Goal: Information Seeking & Learning: Find specific page/section

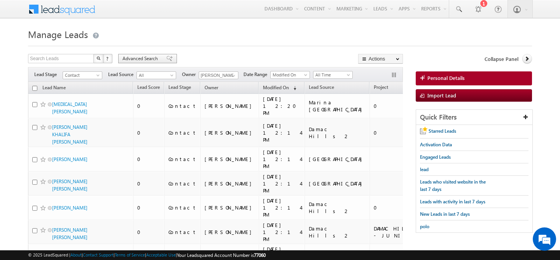
click at [137, 58] on span "Advanced Search" at bounding box center [141, 58] width 38 height 7
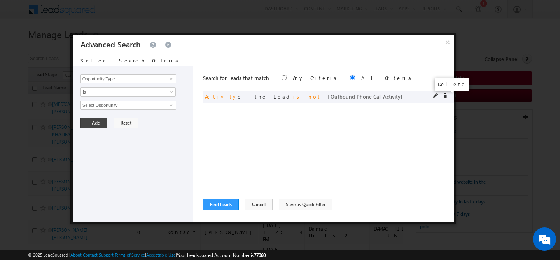
click at [447, 95] on span at bounding box center [444, 95] width 5 height 5
click at [139, 82] on input "Opportunity Type" at bounding box center [128, 78] width 96 height 9
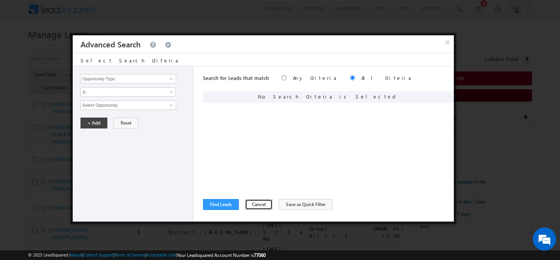
click at [261, 204] on button "Cancel" at bounding box center [259, 204] width 28 height 11
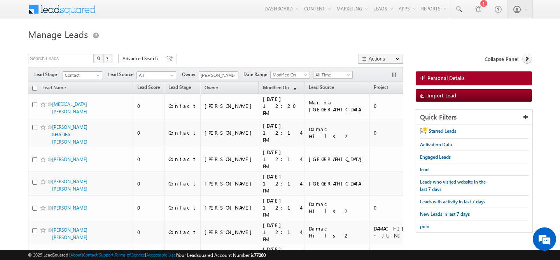
click at [99, 72] on span "Contact" at bounding box center [81, 75] width 37 height 7
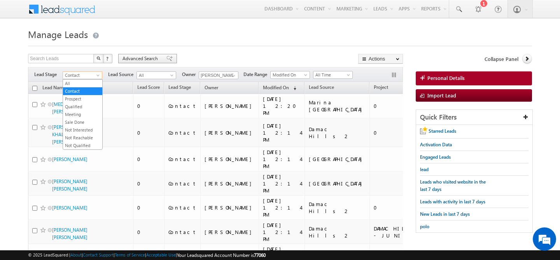
click at [141, 59] on span "Advanced Search" at bounding box center [141, 58] width 38 height 7
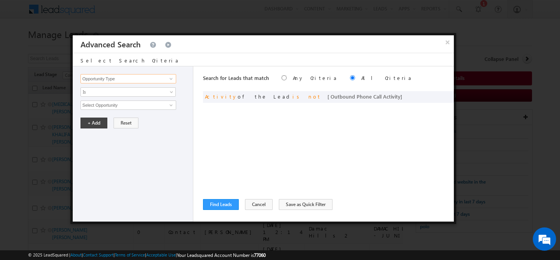
click at [131, 80] on input "Opportunity Type" at bounding box center [128, 78] width 96 height 9
click at [139, 93] on link "Lead Stage" at bounding box center [128, 95] width 96 height 9
type input "Lead Stage"
click at [121, 104] on span "None Selected" at bounding box center [125, 105] width 88 height 9
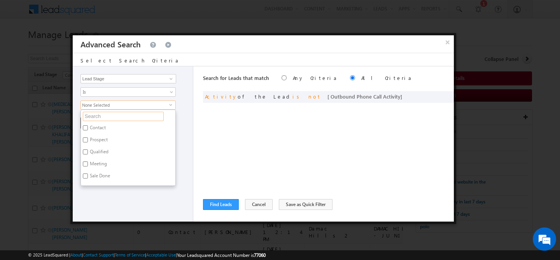
click at [104, 119] on input "text" at bounding box center [123, 116] width 81 height 9
type input "r"
click at [101, 151] on label "Qualified" at bounding box center [98, 153] width 35 height 12
click at [88, 151] on input "Qualified" at bounding box center [85, 152] width 5 height 5
checkbox input "true"
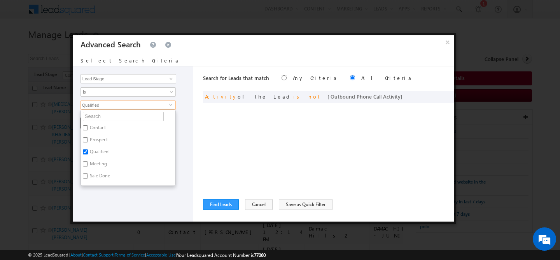
click at [120, 201] on div "Opportunity Type Lead Activity Task Sales Group Prospect Id Address 1 Address 2…" at bounding box center [133, 143] width 120 height 155
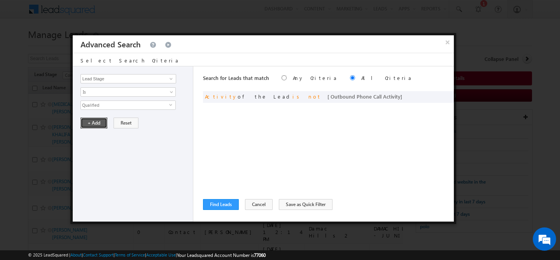
click at [95, 124] on button "+ Add" at bounding box center [93, 123] width 27 height 11
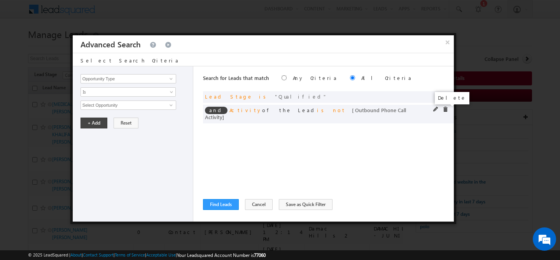
click at [445, 110] on span at bounding box center [444, 109] width 5 height 5
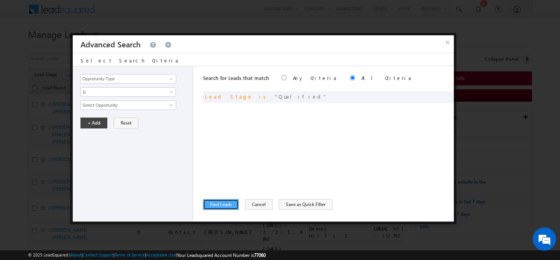
click at [220, 204] on button "Find Leads" at bounding box center [221, 204] width 36 height 11
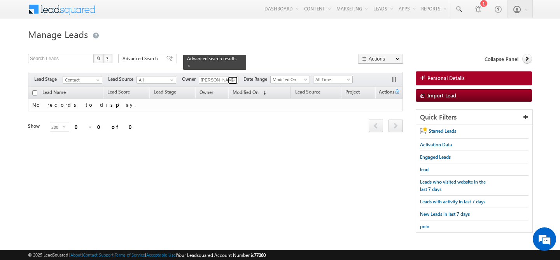
click at [232, 77] on span at bounding box center [233, 80] width 6 height 6
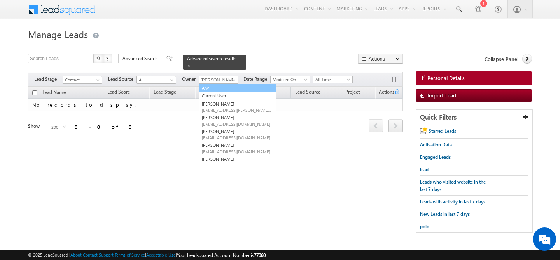
click at [220, 85] on link "Any" at bounding box center [238, 88] width 78 height 9
type input "Any"
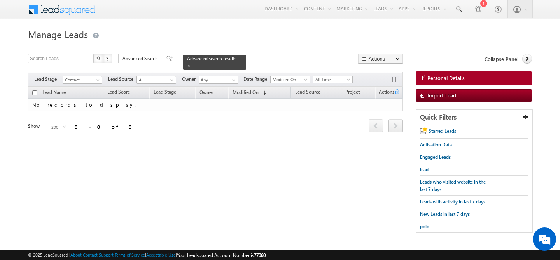
click at [94, 77] on span "Contact" at bounding box center [81, 80] width 37 height 7
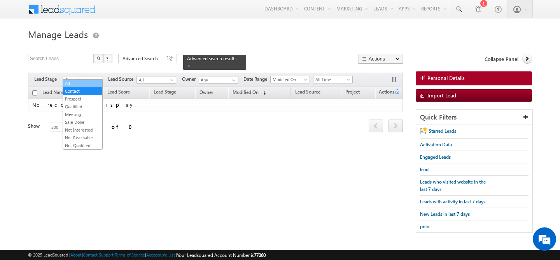
click at [83, 83] on link "All" at bounding box center [82, 83] width 39 height 7
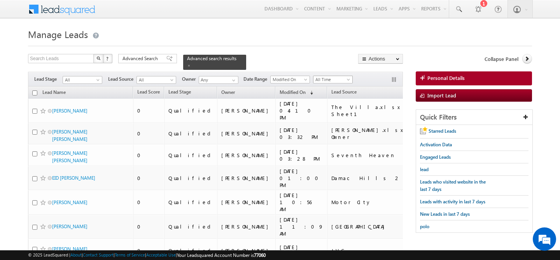
click at [345, 76] on span "All Time" at bounding box center [331, 79] width 37 height 7
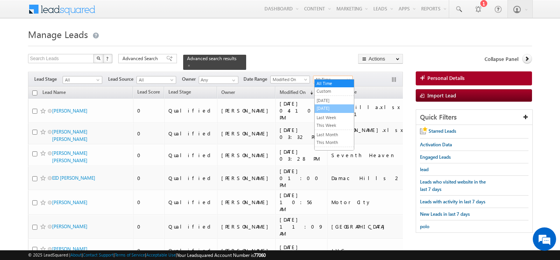
click at [328, 107] on link "[DATE]" at bounding box center [333, 108] width 39 height 7
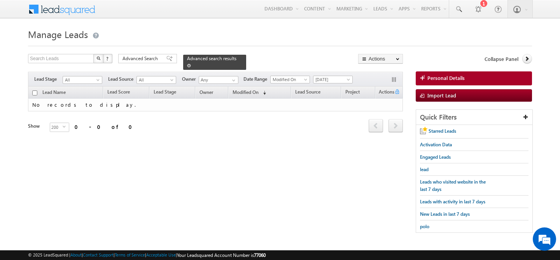
click at [191, 64] on span at bounding box center [189, 66] width 4 height 4
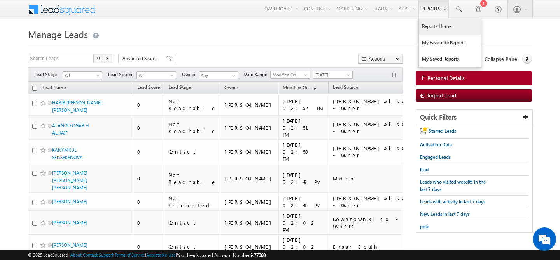
click at [428, 26] on link "Reports Home" at bounding box center [450, 26] width 62 height 16
